Goal: Information Seeking & Learning: Check status

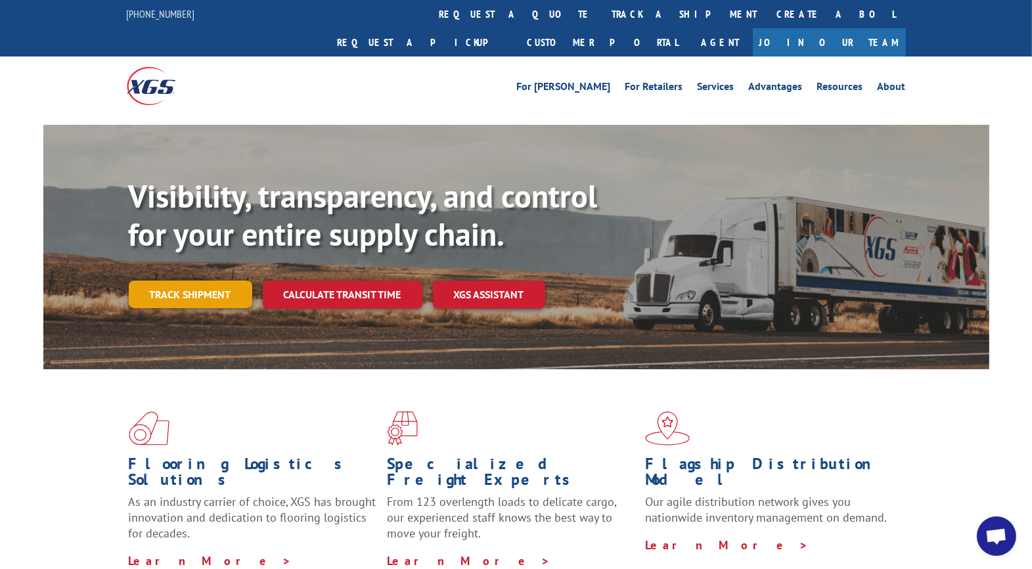
click at [179, 281] on link "Track shipment" at bounding box center [191, 295] width 124 height 28
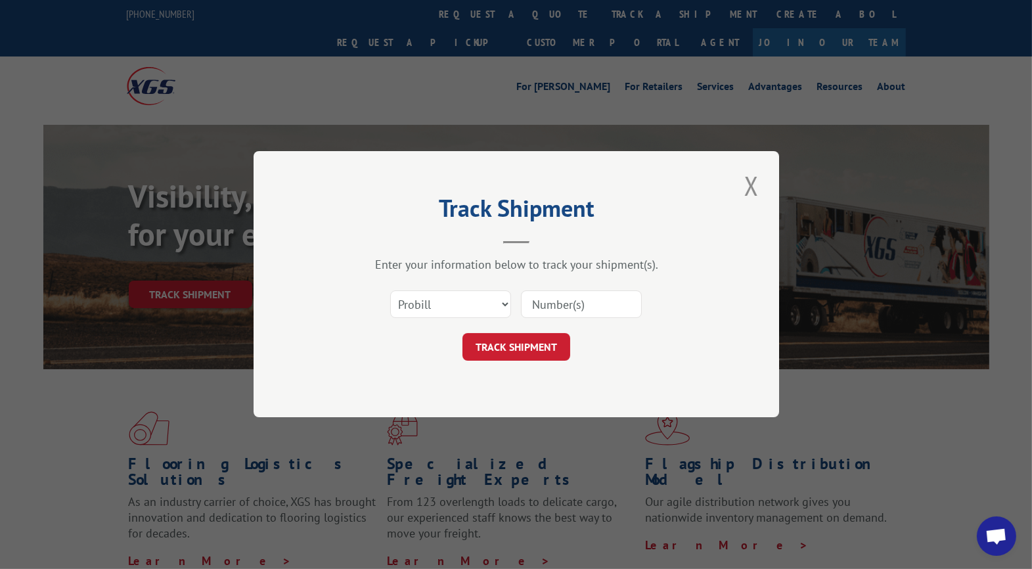
click at [578, 310] on input at bounding box center [581, 305] width 121 height 28
type input "CG521738"
click at [541, 348] on button "TRACK SHIPMENT" at bounding box center [517, 348] width 108 height 28
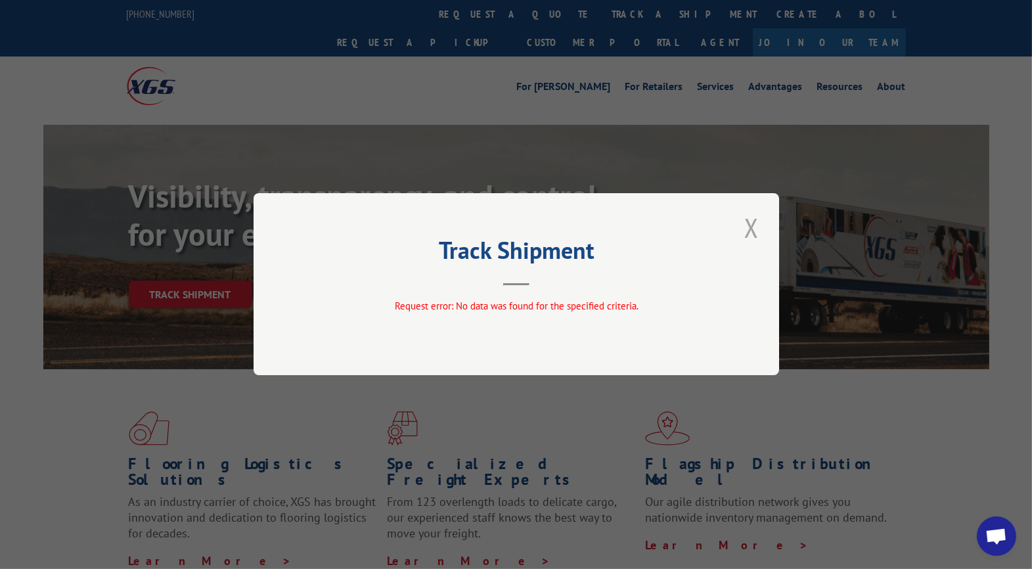
click at [750, 231] on button "Close modal" at bounding box center [752, 228] width 22 height 36
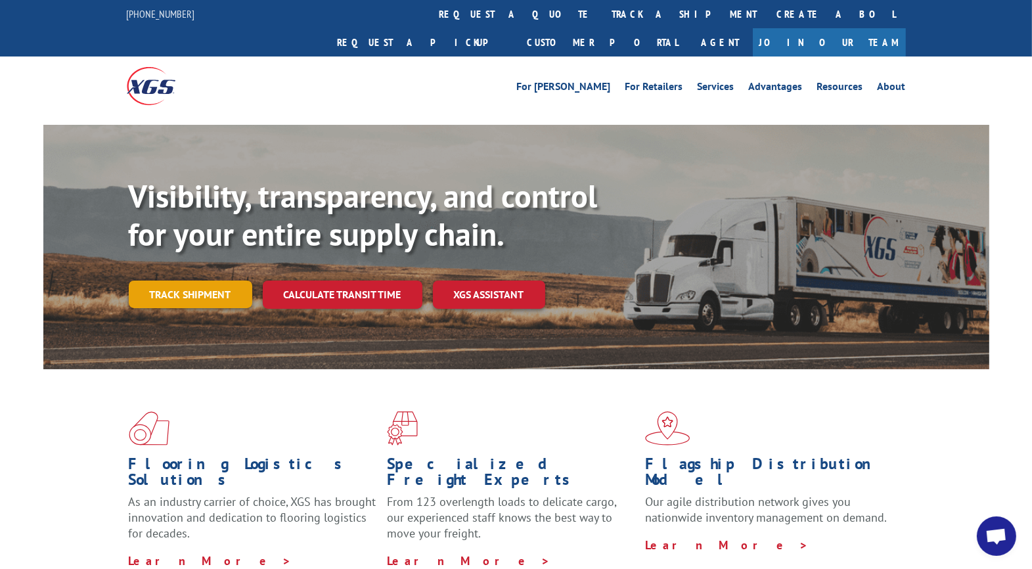
click at [234, 281] on link "Track shipment" at bounding box center [191, 295] width 124 height 28
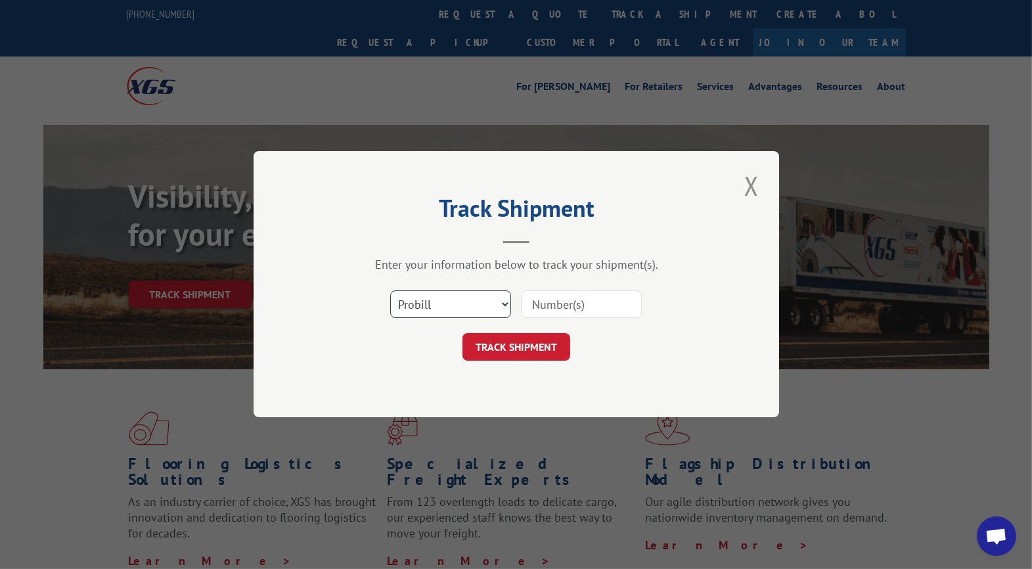
click at [428, 312] on select "Select category... Probill BOL PO" at bounding box center [450, 305] width 121 height 28
click at [569, 296] on input at bounding box center [581, 305] width 121 height 28
type input "UTA#24821389"
click at [494, 346] on button "TRACK SHIPMENT" at bounding box center [517, 348] width 108 height 28
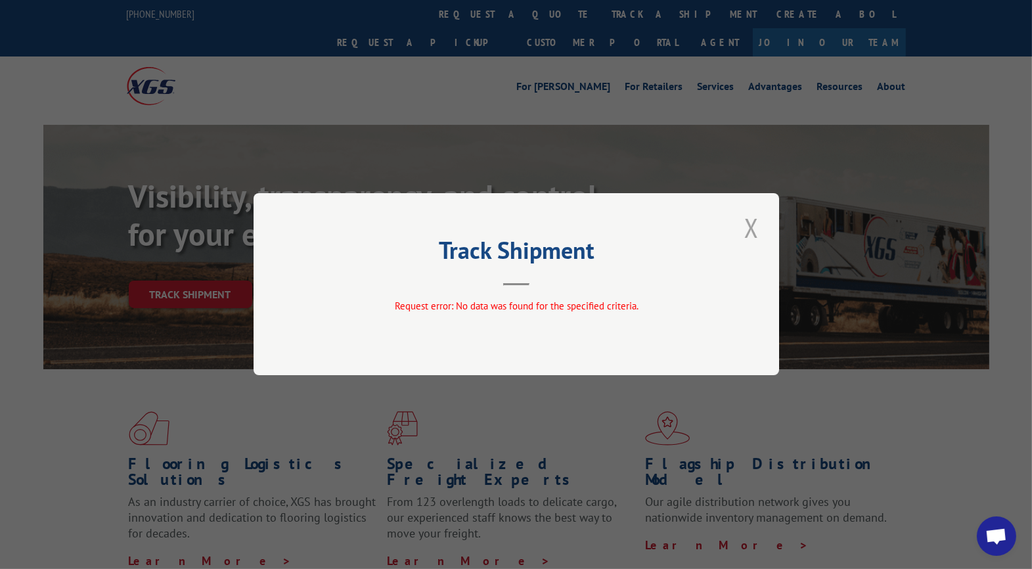
click at [754, 229] on button "Close modal" at bounding box center [752, 228] width 22 height 36
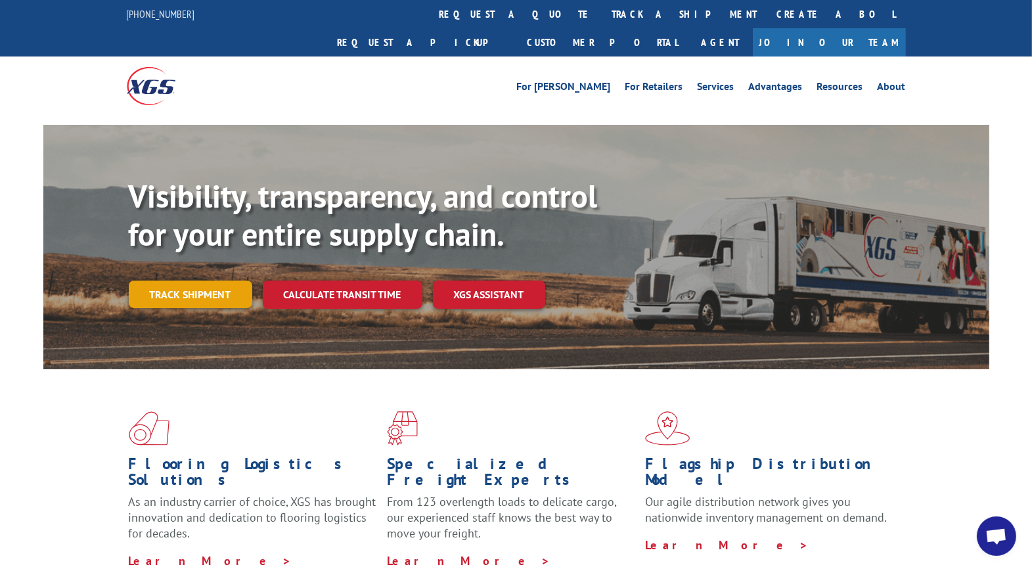
click at [208, 281] on link "Track shipment" at bounding box center [191, 295] width 124 height 28
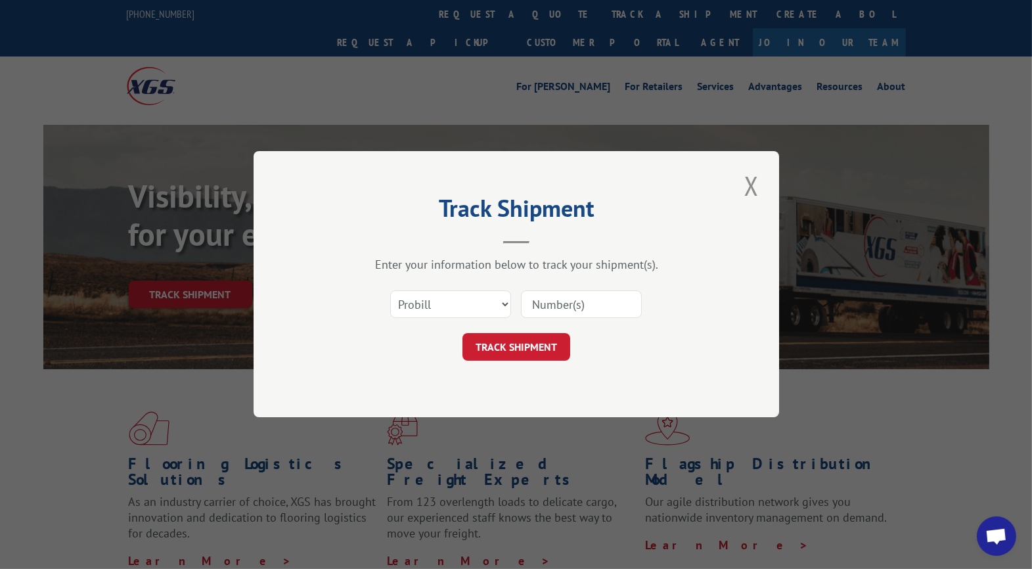
click at [586, 310] on input at bounding box center [581, 305] width 121 height 28
type input "24821389"
click at [526, 340] on button "TRACK SHIPMENT" at bounding box center [517, 348] width 108 height 28
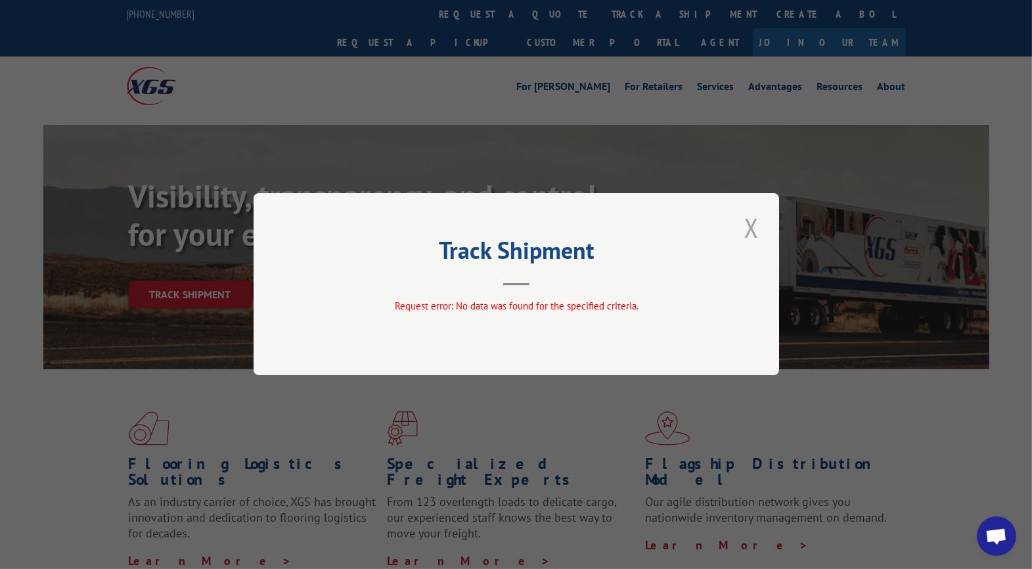
click at [749, 226] on button "Close modal" at bounding box center [752, 228] width 22 height 36
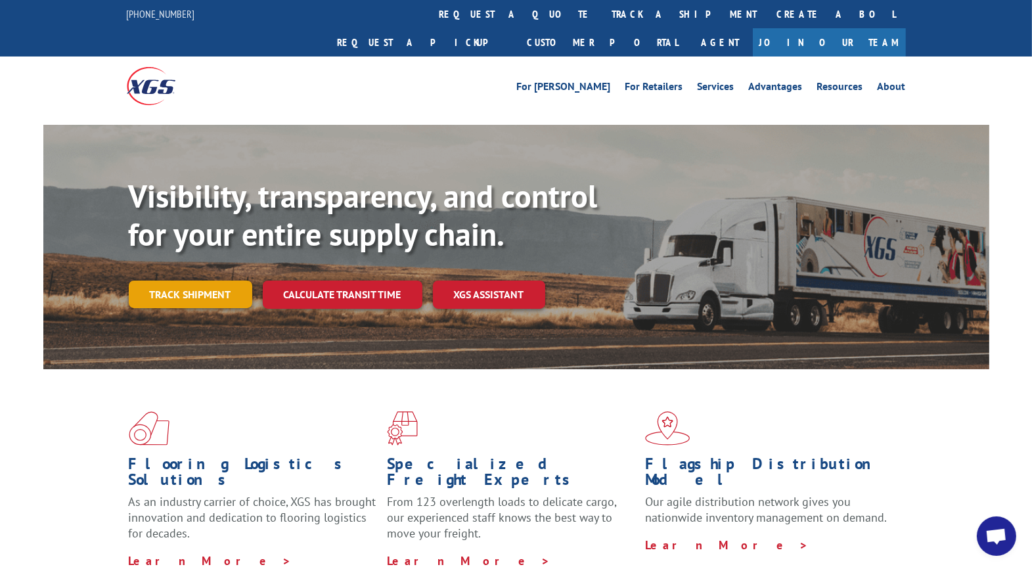
click at [187, 281] on link "Track shipment" at bounding box center [191, 295] width 124 height 28
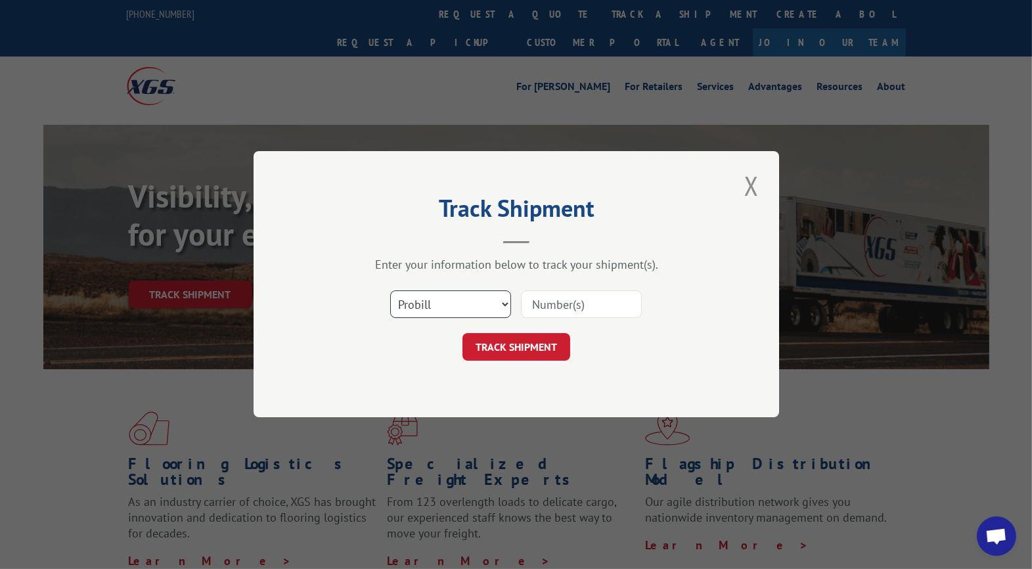
click at [436, 308] on select "Select category... Probill BOL PO" at bounding box center [450, 305] width 121 height 28
select select "bol"
click at [390, 291] on select "Select category... Probill BOL PO" at bounding box center [450, 305] width 121 height 28
click at [557, 304] on input at bounding box center [581, 305] width 121 height 28
type input "CG521738"
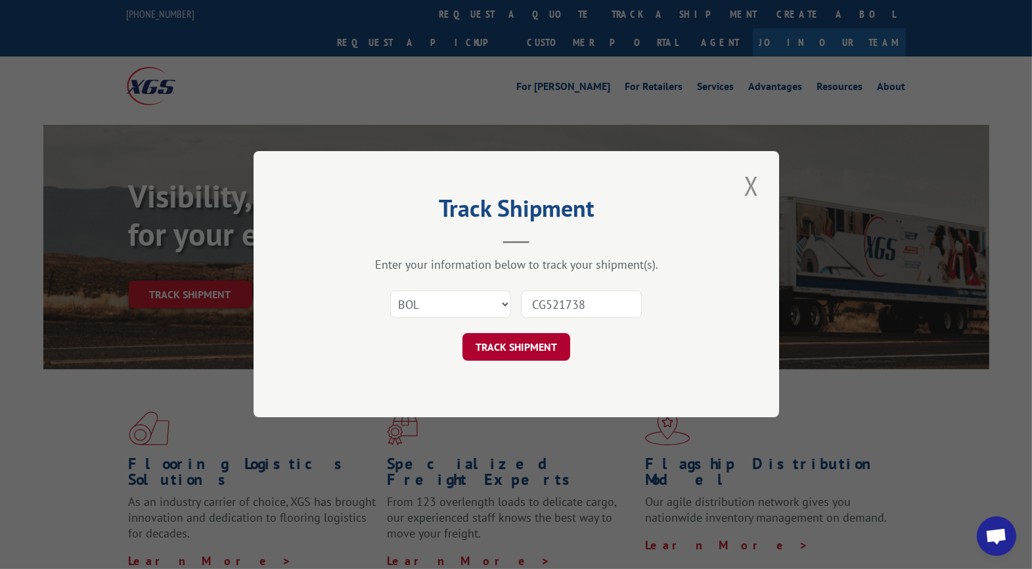
click at [523, 345] on button "TRACK SHIPMENT" at bounding box center [517, 348] width 108 height 28
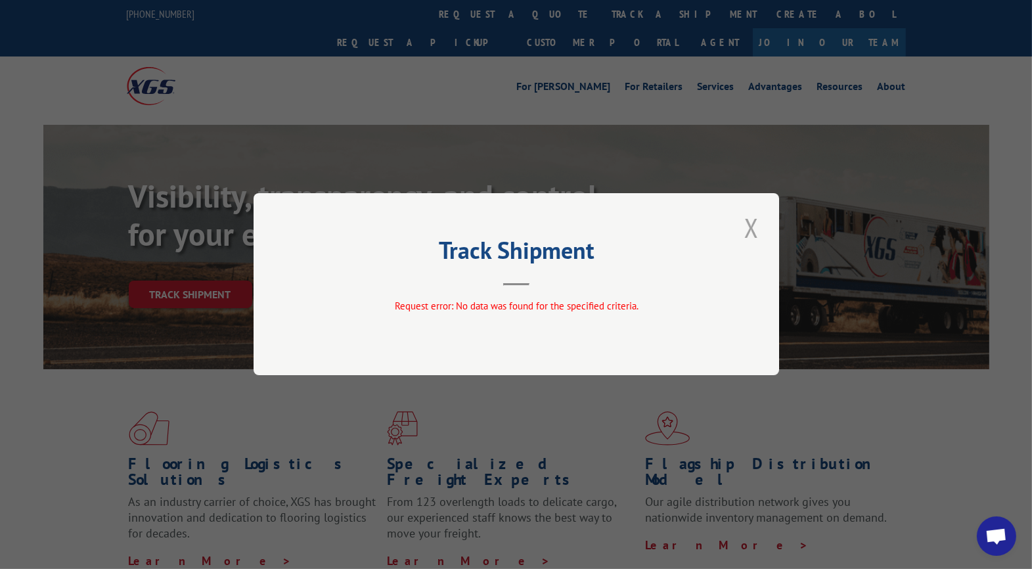
click at [750, 226] on button "Close modal" at bounding box center [752, 228] width 22 height 36
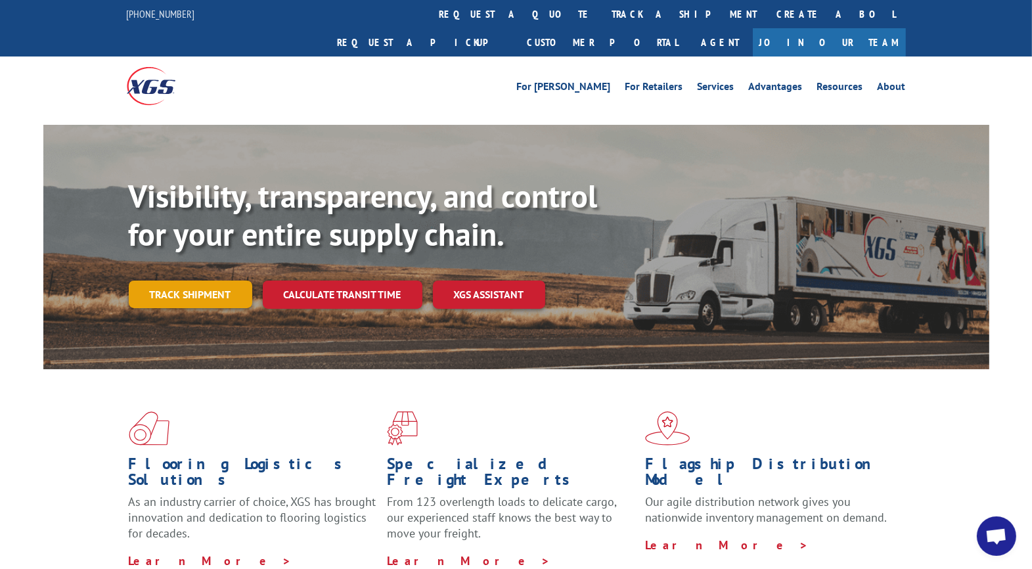
click at [198, 281] on link "Track shipment" at bounding box center [191, 295] width 124 height 28
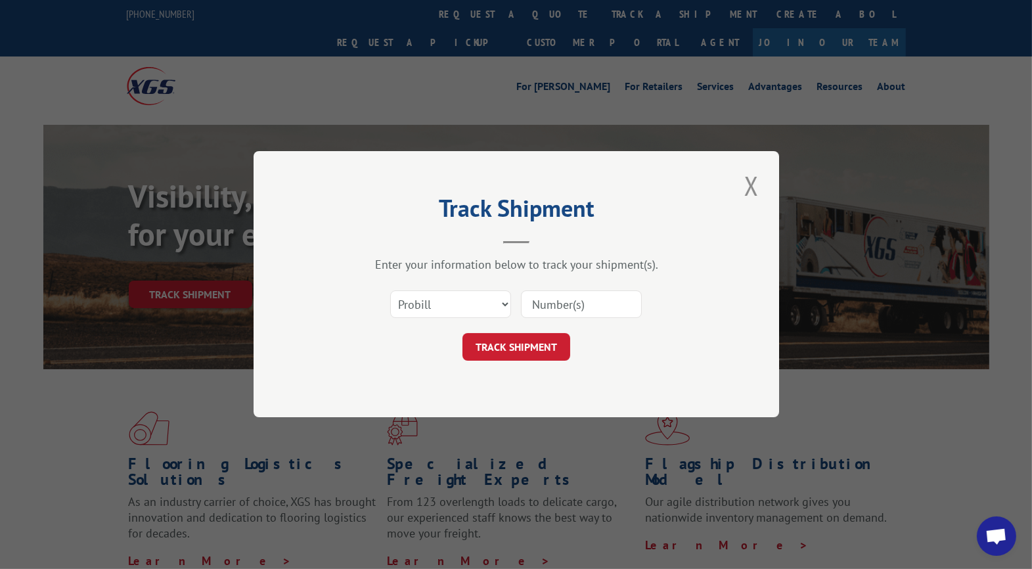
click at [557, 302] on input at bounding box center [581, 305] width 121 height 28
click at [473, 302] on select "Select category... Probill BOL PO" at bounding box center [450, 305] width 121 height 28
select select "bol"
click at [390, 291] on select "Select category... Probill BOL PO" at bounding box center [450, 305] width 121 height 28
click at [572, 302] on input at bounding box center [581, 305] width 121 height 28
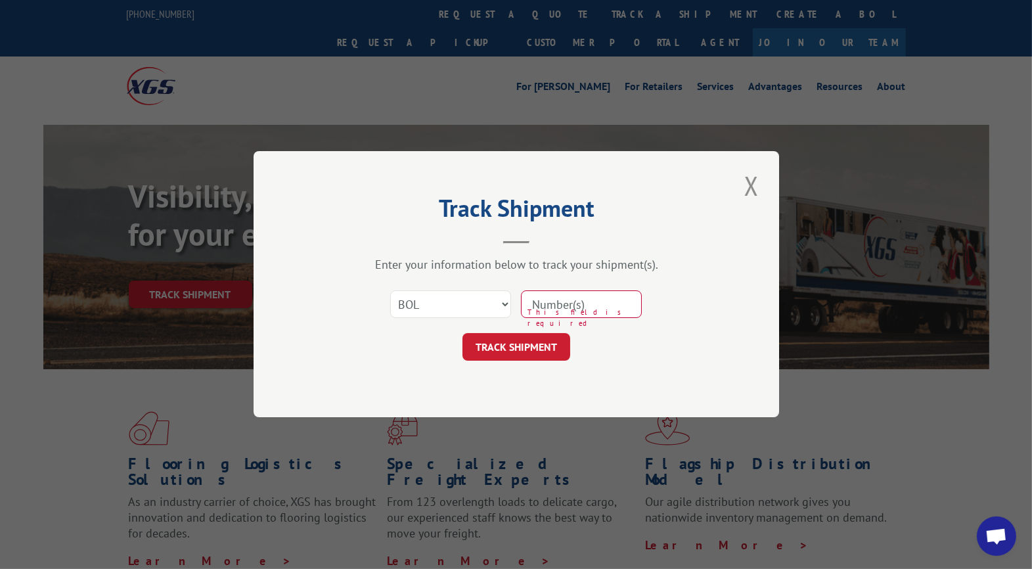
type input "UTA#24821389"
click at [486, 354] on button "TRACK SHIPMENT" at bounding box center [517, 348] width 108 height 28
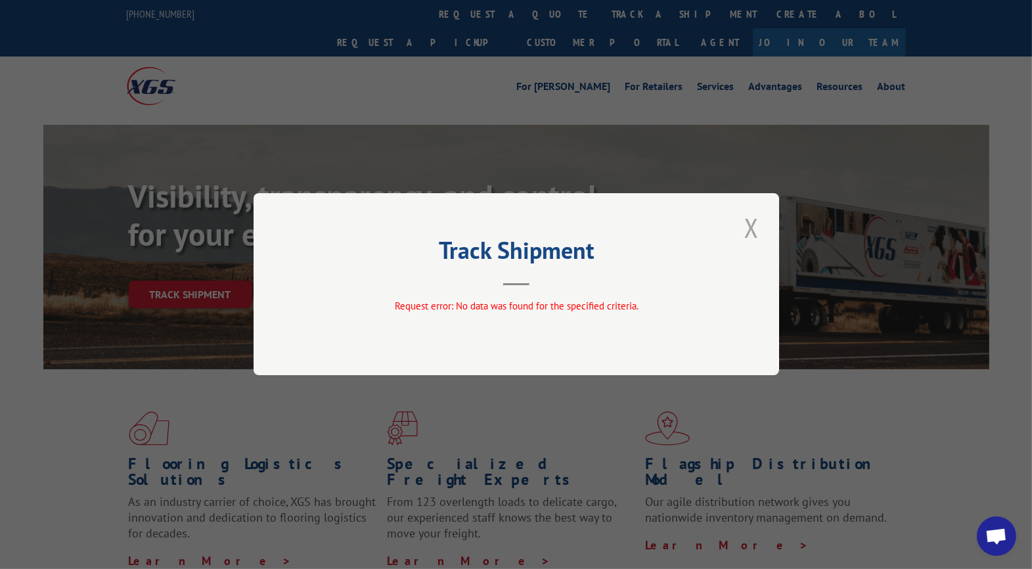
click at [752, 231] on button "Close modal" at bounding box center [752, 228] width 22 height 36
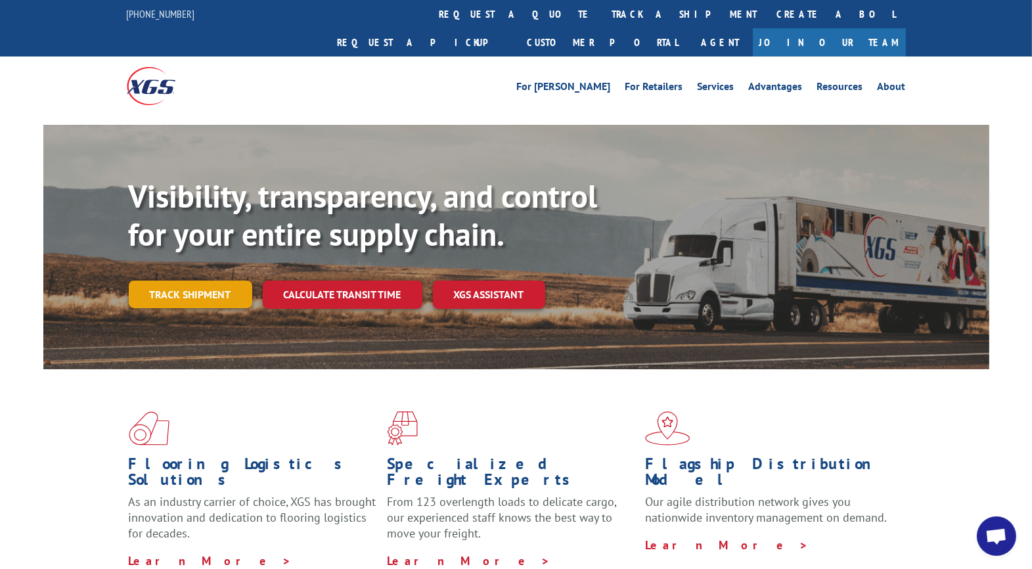
click at [173, 281] on link "Track shipment" at bounding box center [191, 295] width 124 height 28
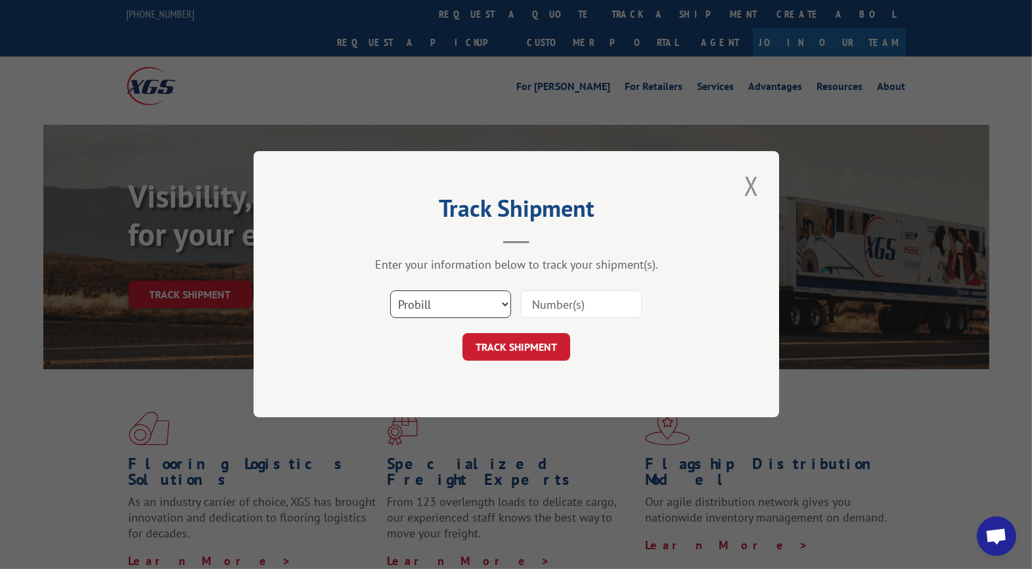
click at [469, 310] on select "Select category... Probill BOL PO" at bounding box center [450, 305] width 121 height 28
select select "bol"
click at [390, 291] on select "Select category... Probill BOL PO" at bounding box center [450, 305] width 121 height 28
click at [578, 308] on input at bounding box center [581, 305] width 121 height 28
type input "24821389"
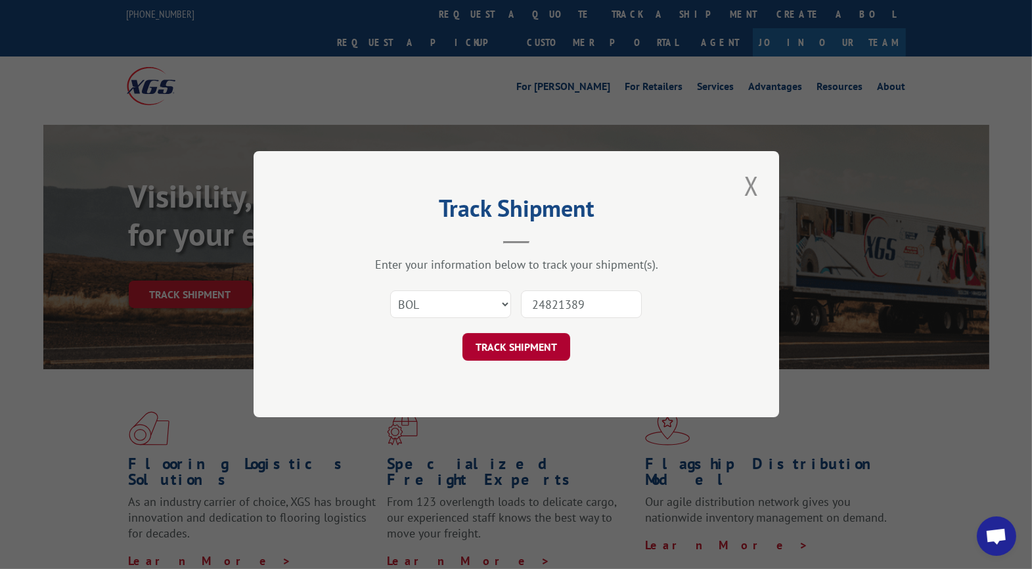
click at [508, 342] on button "TRACK SHIPMENT" at bounding box center [517, 348] width 108 height 28
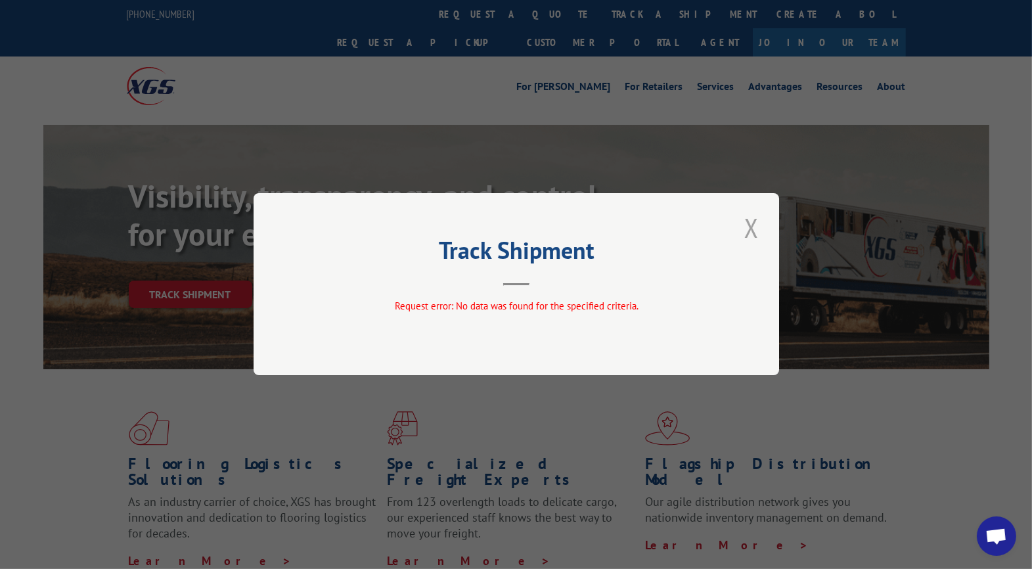
click at [758, 228] on button "Close modal" at bounding box center [752, 228] width 22 height 36
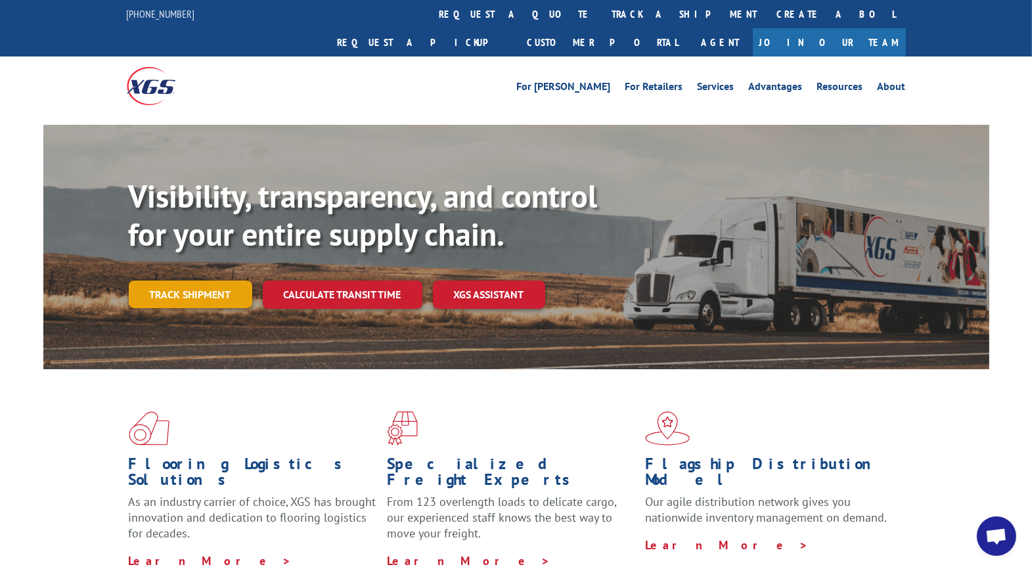
click at [213, 281] on link "Track shipment" at bounding box center [191, 295] width 124 height 28
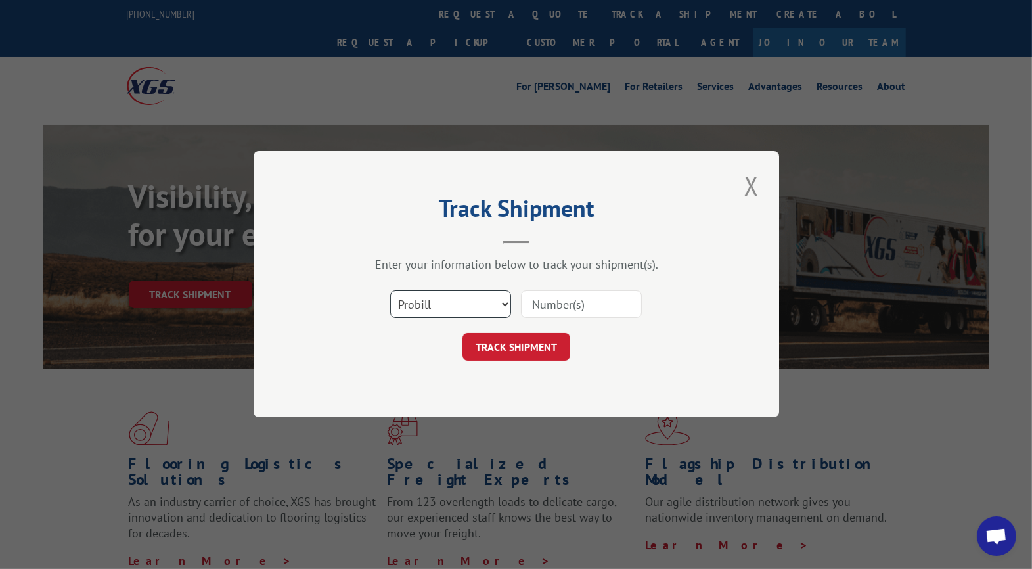
click at [421, 308] on select "Select category... Probill BOL PO" at bounding box center [450, 305] width 121 height 28
select select "po"
click at [390, 291] on select "Select category... Probill BOL PO" at bounding box center [450, 305] width 121 height 28
click at [546, 304] on input at bounding box center [581, 305] width 121 height 28
type input "CG521738"
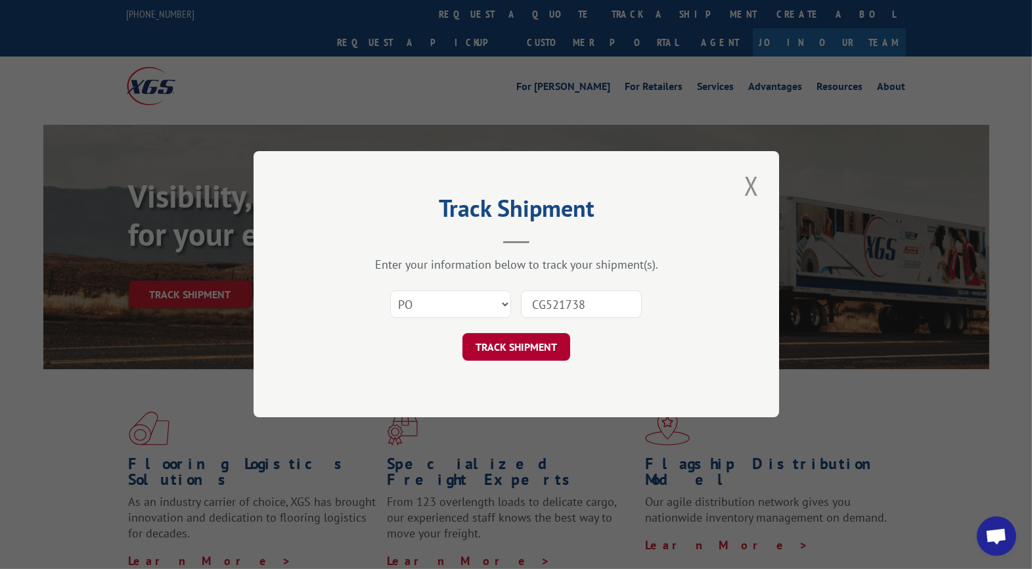
click at [528, 347] on button "TRACK SHIPMENT" at bounding box center [517, 348] width 108 height 28
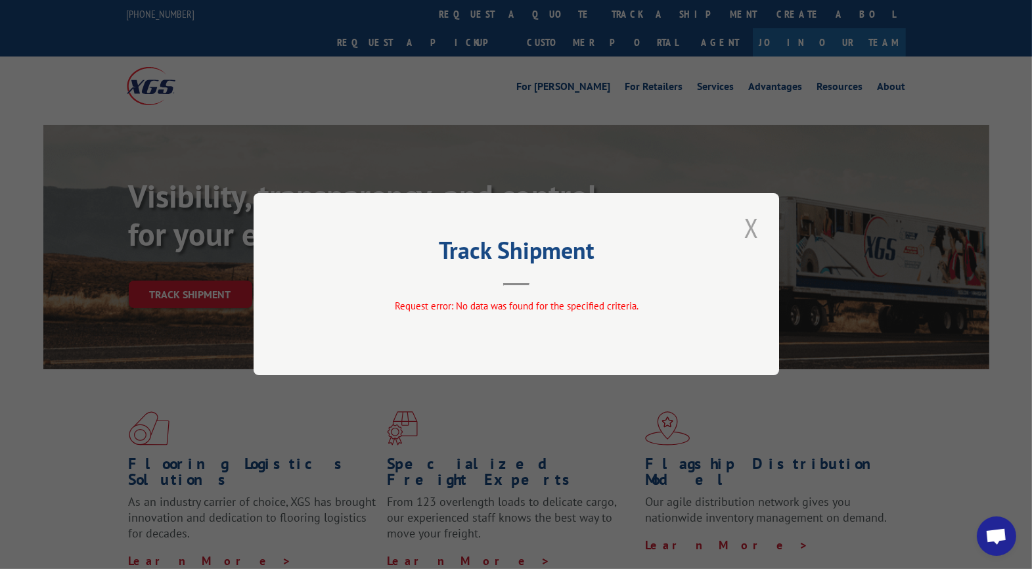
click at [750, 228] on button "Close modal" at bounding box center [752, 228] width 22 height 36
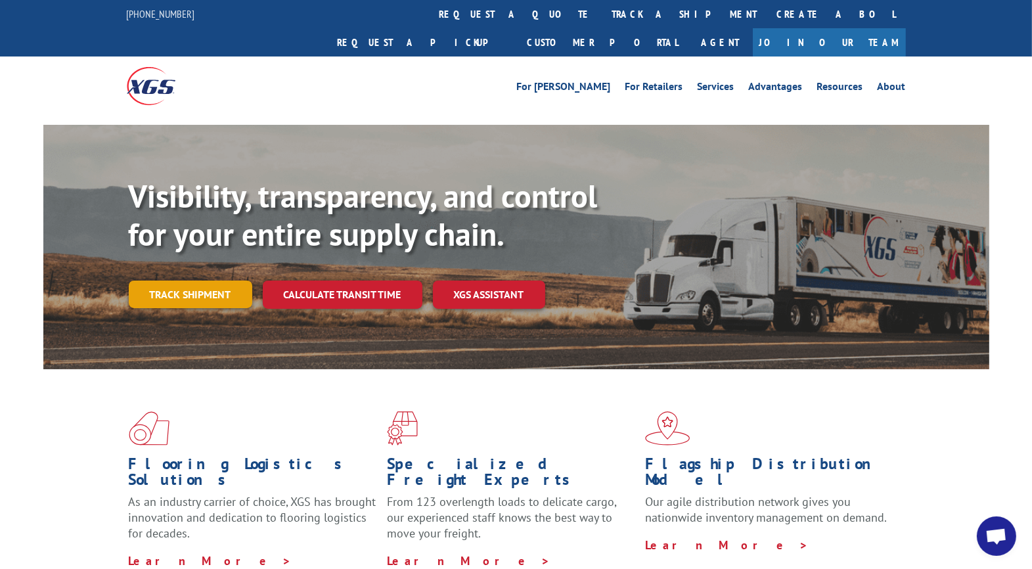
click at [199, 281] on link "Track shipment" at bounding box center [191, 295] width 124 height 28
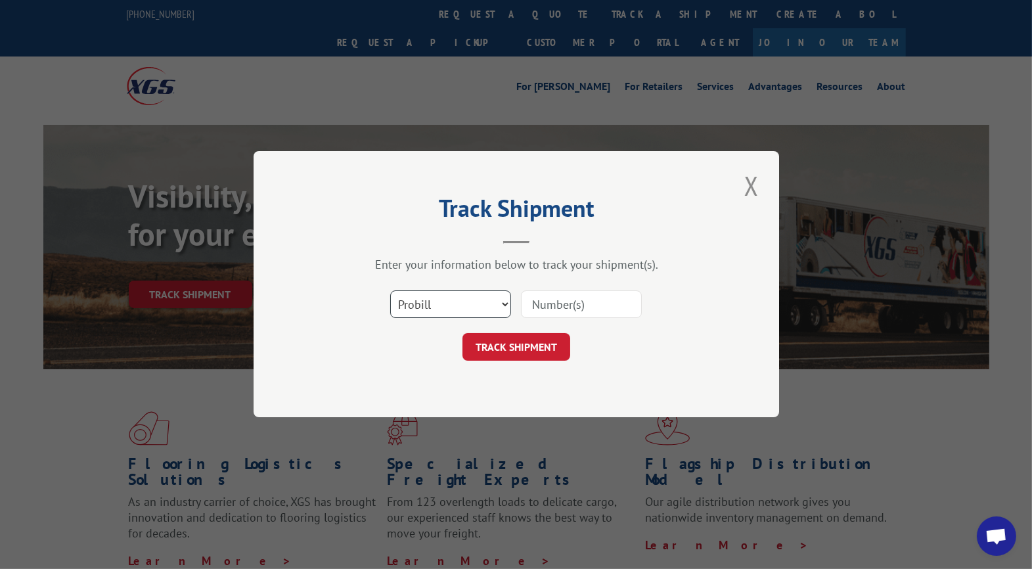
click at [484, 312] on select "Select category... Probill BOL PO" at bounding box center [450, 305] width 121 height 28
select select "po"
click at [390, 291] on select "Select category... Probill BOL PO" at bounding box center [450, 305] width 121 height 28
click at [580, 304] on input at bounding box center [581, 305] width 121 height 28
type input "UTA#24821389"
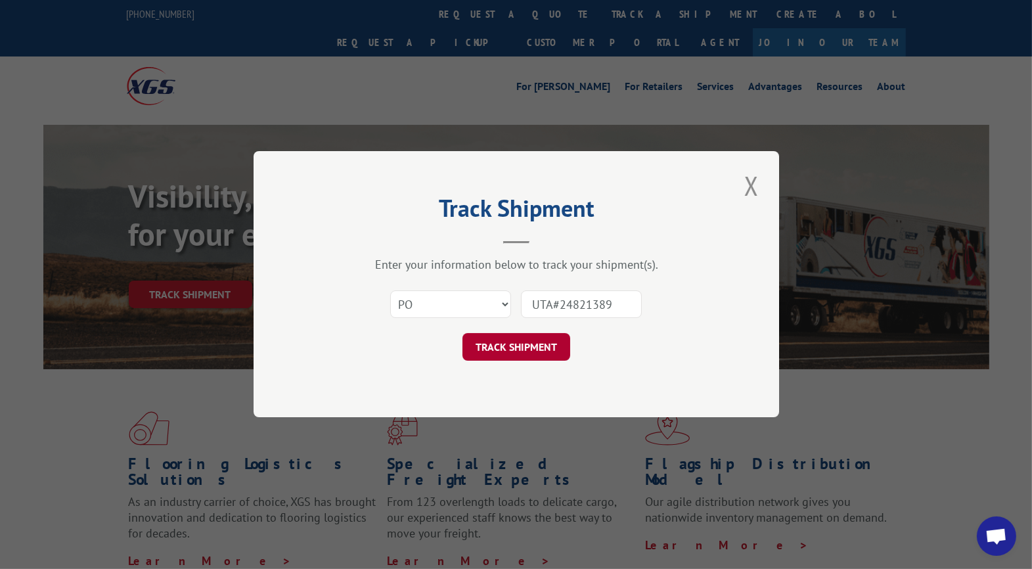
click at [502, 346] on button "TRACK SHIPMENT" at bounding box center [517, 348] width 108 height 28
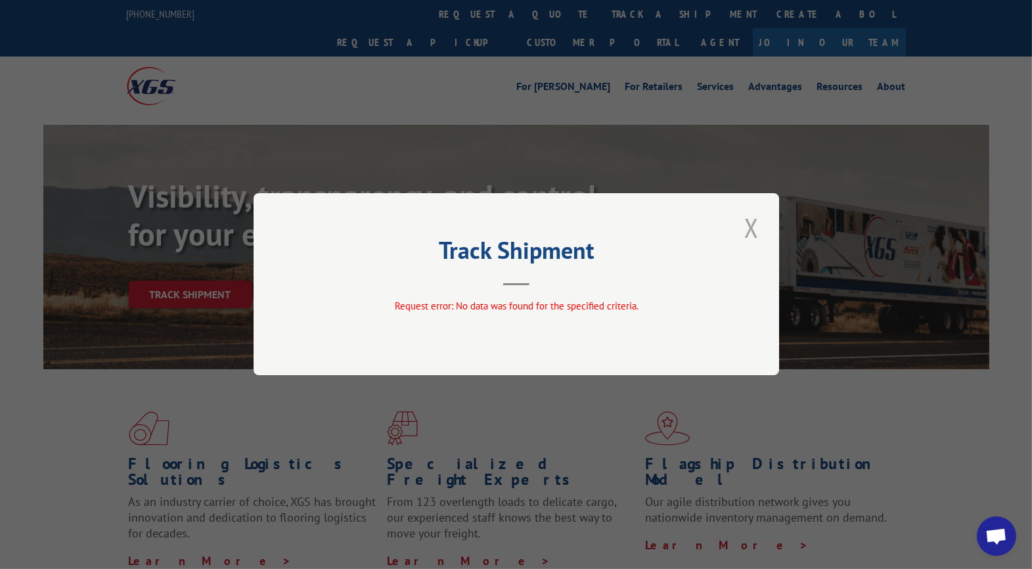
click at [752, 227] on button "Close modal" at bounding box center [752, 228] width 22 height 36
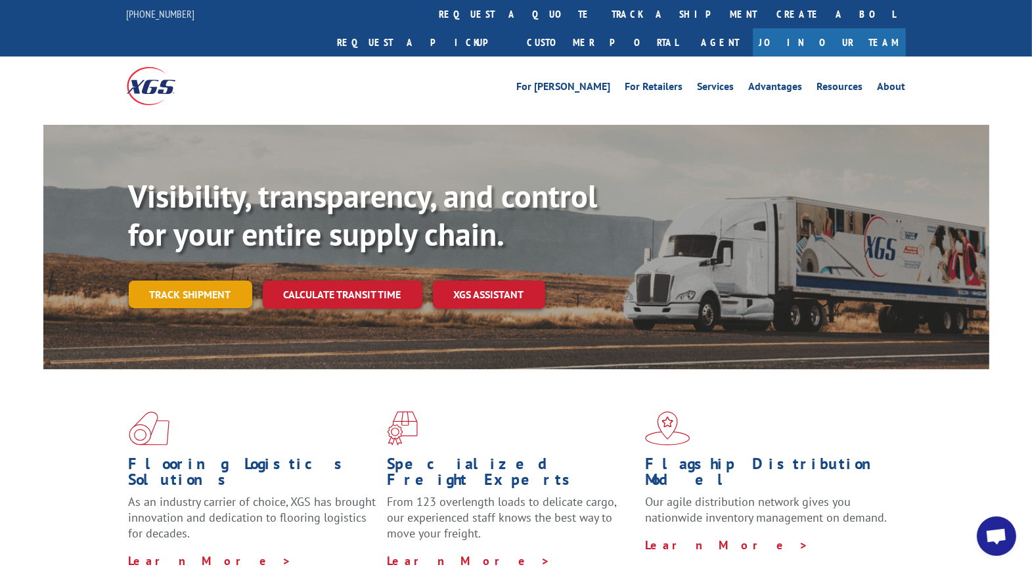
click at [225, 281] on link "Track shipment" at bounding box center [191, 295] width 124 height 28
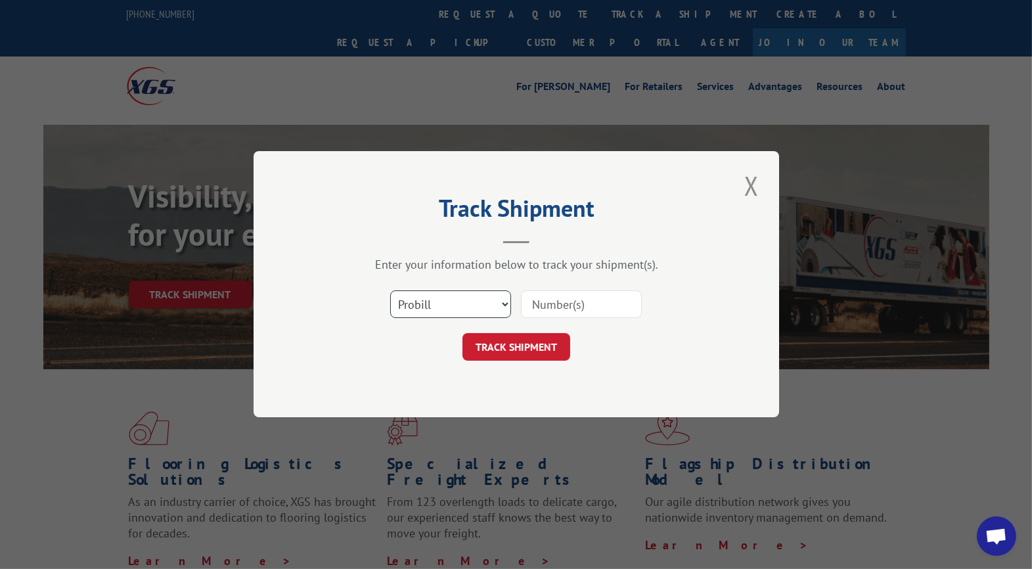
click at [424, 305] on select "Select category... Probill BOL PO" at bounding box center [450, 305] width 121 height 28
select select "po"
click at [390, 291] on select "Select category... Probill BOL PO" at bounding box center [450, 305] width 121 height 28
click at [563, 302] on input at bounding box center [581, 305] width 121 height 28
type input "24821389"
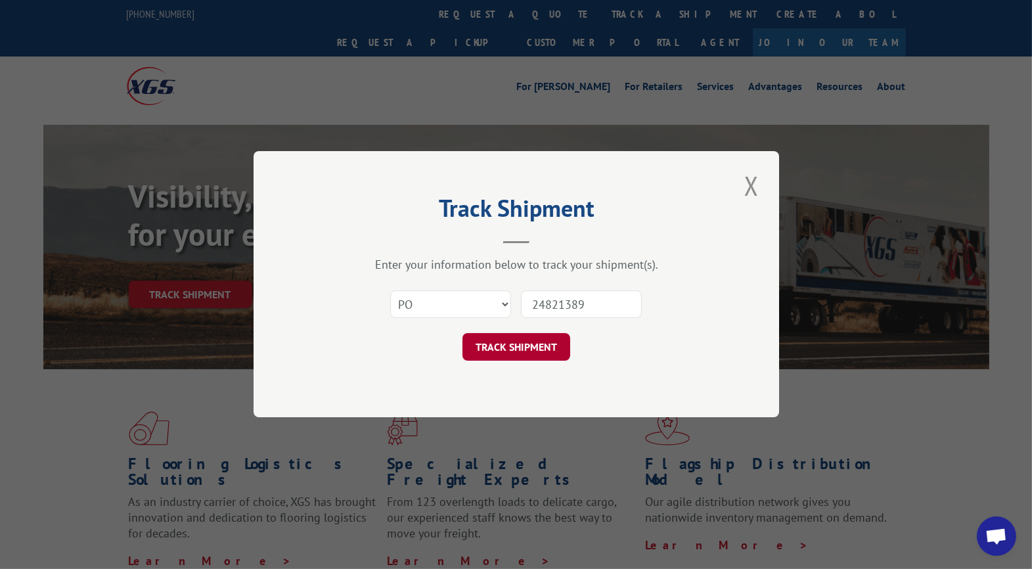
click at [511, 342] on button "TRACK SHIPMENT" at bounding box center [517, 348] width 108 height 28
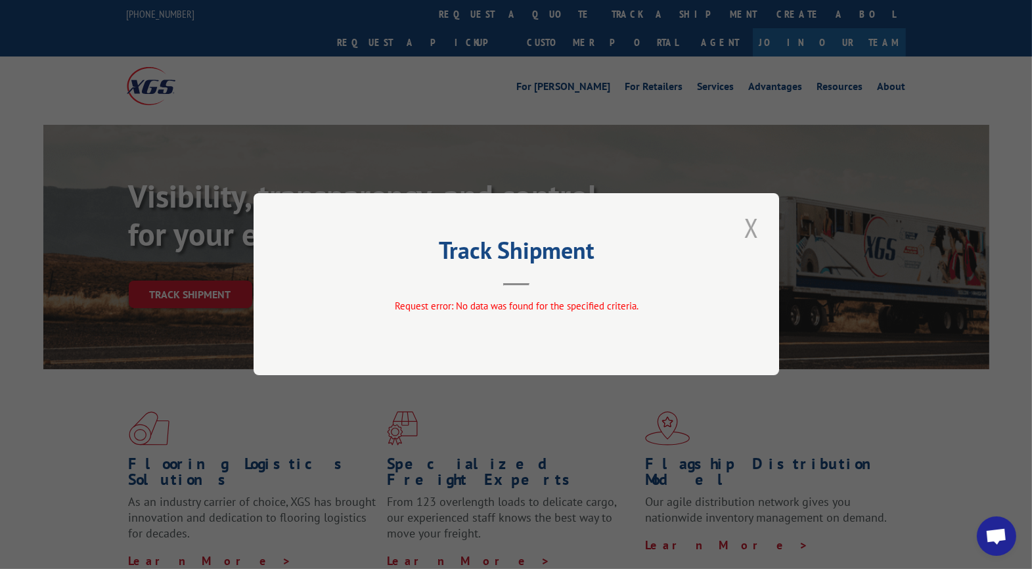
click at [749, 227] on button "Close modal" at bounding box center [752, 228] width 22 height 36
